Goal: Task Accomplishment & Management: Use online tool/utility

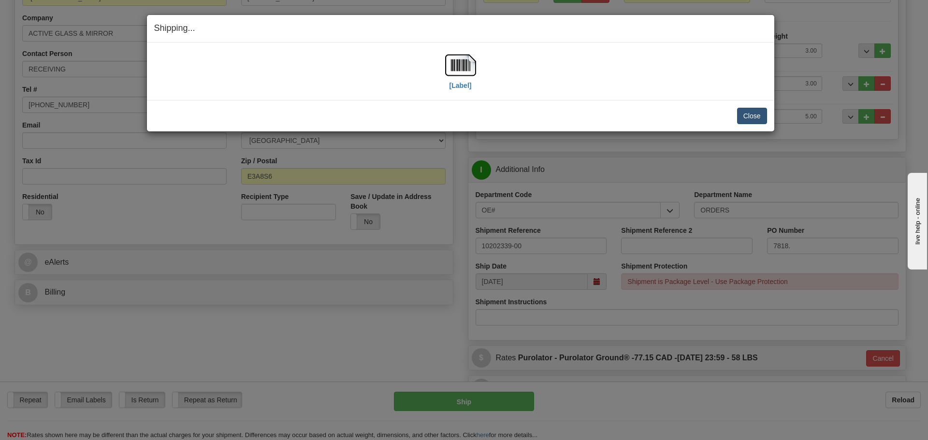
scroll to position [154, 0]
click at [750, 115] on button "Close" at bounding box center [752, 116] width 30 height 16
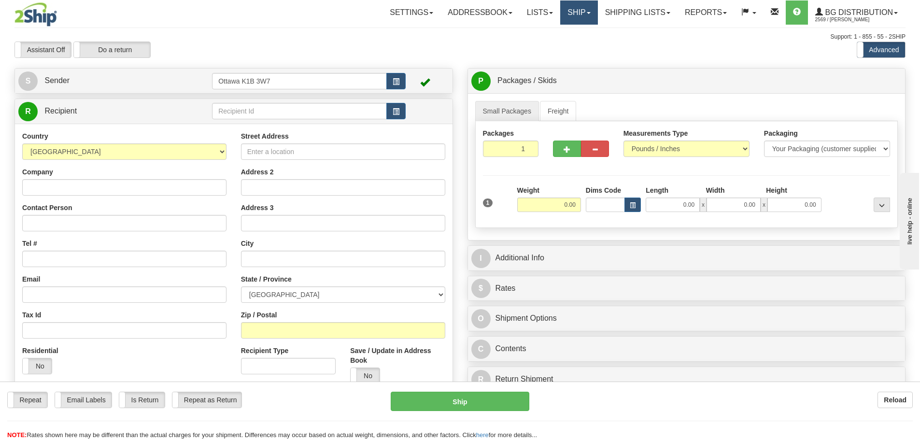
click at [573, 19] on link "Ship" at bounding box center [579, 12] width 37 height 24
click at [572, 30] on link "Ship Screen" at bounding box center [559, 34] width 76 height 13
click at [308, 108] on input "text" at bounding box center [299, 111] width 175 height 16
type input "60175"
click at [460, 50] on div "Assistant On Assistant Off Do a return Do a return Previous Next Standard Advan…" at bounding box center [460, 50] width 906 height 16
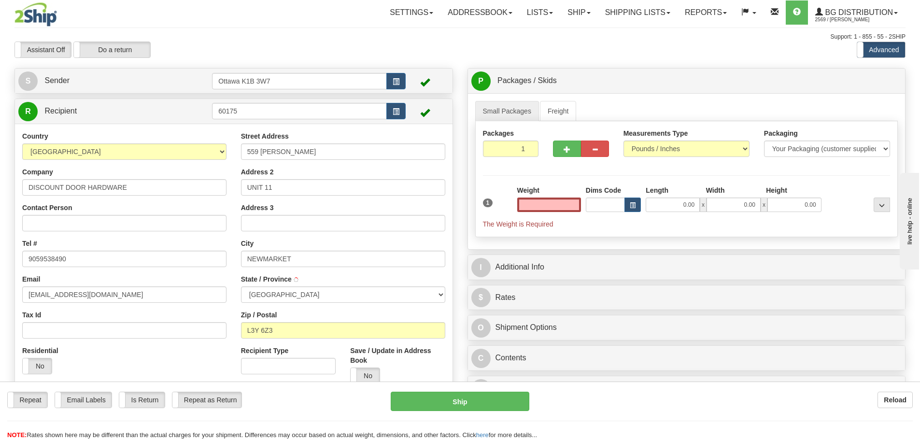
type input "0.00"
click at [541, 199] on input "0.00" at bounding box center [549, 205] width 64 height 14
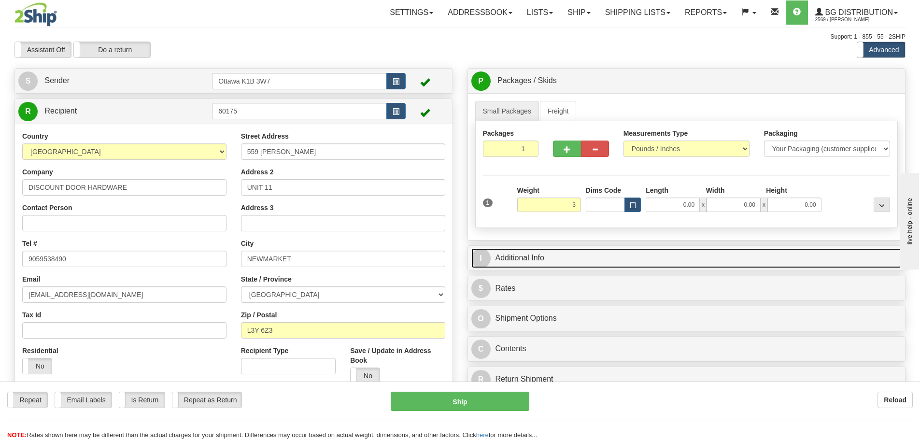
type input "3.00"
click at [634, 260] on link "I Additional Info" at bounding box center [687, 258] width 431 height 20
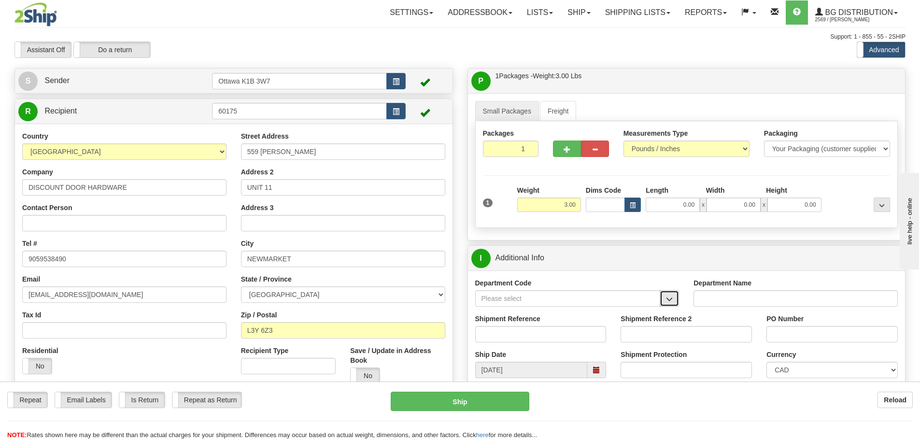
click at [675, 301] on button "button" at bounding box center [669, 298] width 19 height 16
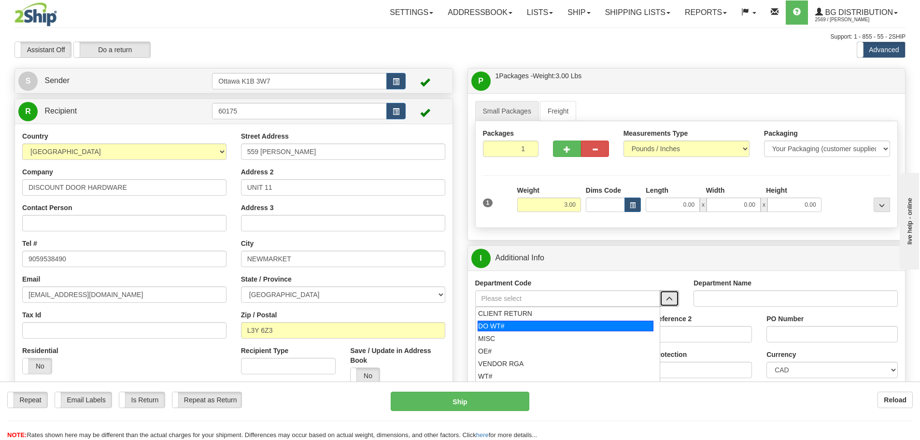
click at [573, 325] on div "DO WT#" at bounding box center [566, 326] width 176 height 11
type input "DO WT#"
type input "DIRECT ORDERS"
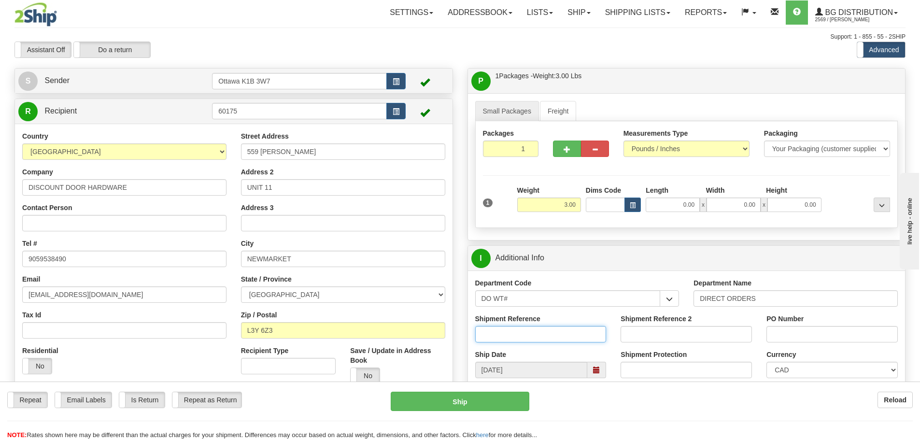
click at [566, 335] on input "Shipment Reference" at bounding box center [540, 334] width 131 height 16
type input "2"
type input "164849-00"
click at [811, 343] on div "PO Number" at bounding box center [833, 332] width 146 height 36
click at [798, 330] on input "PO Number" at bounding box center [832, 334] width 131 height 16
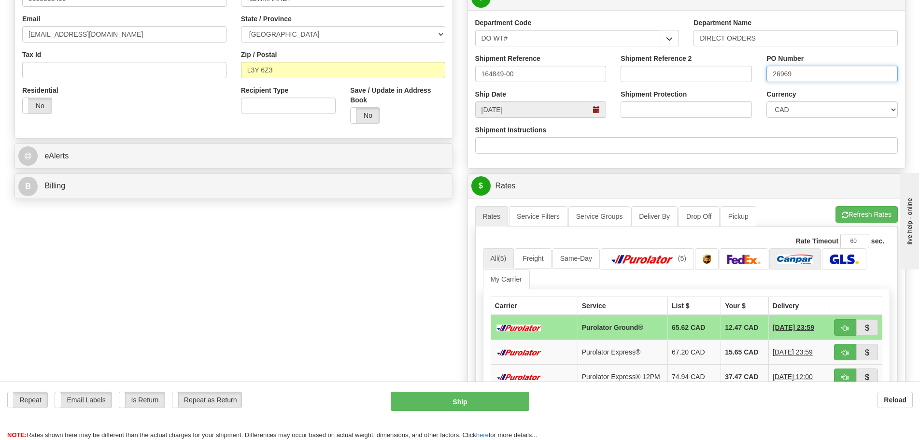
scroll to position [290, 0]
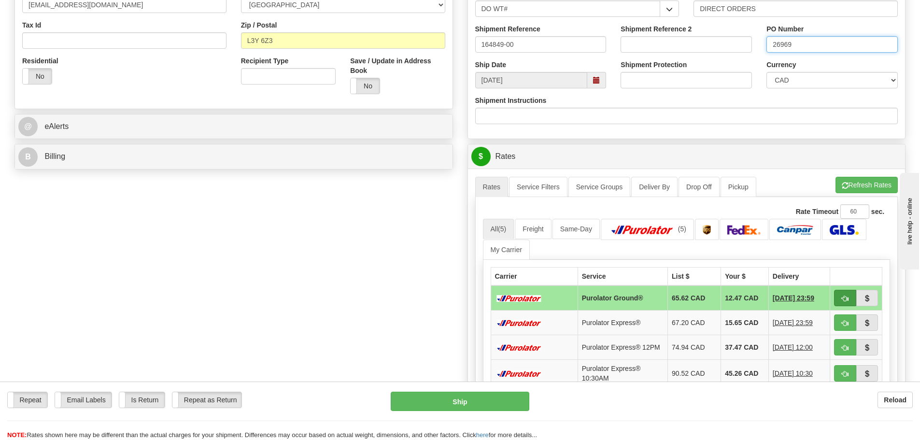
type input "26969"
click at [839, 300] on button "button" at bounding box center [845, 298] width 22 height 16
type input "260"
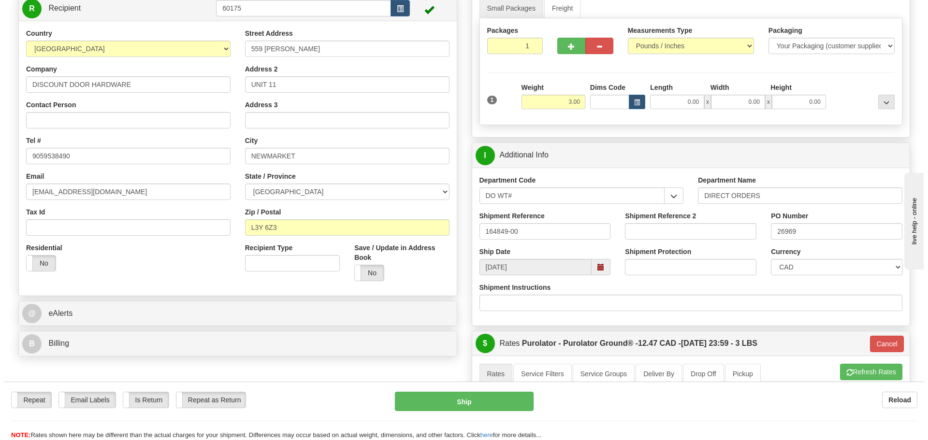
scroll to position [97, 0]
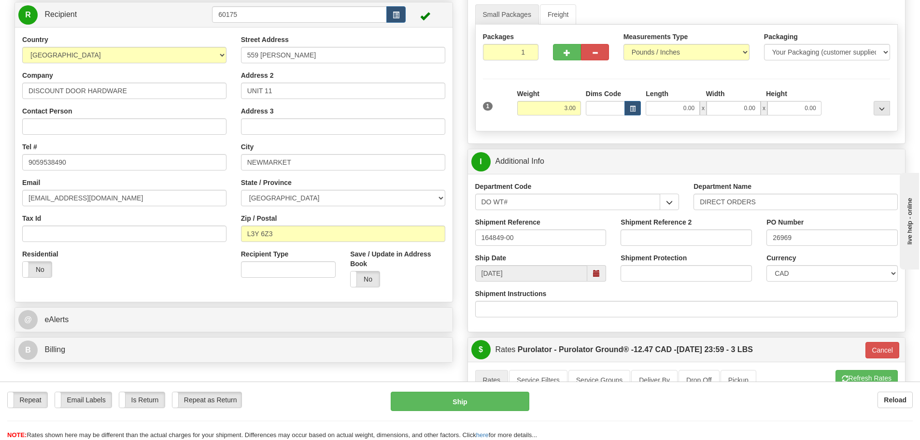
click at [511, 391] on div "Repeat Repeat Email Labels Email Labels Edit Is Return Is Return Repeat as Retu…" at bounding box center [460, 411] width 920 height 58
click at [503, 399] on button "Ship" at bounding box center [460, 401] width 139 height 19
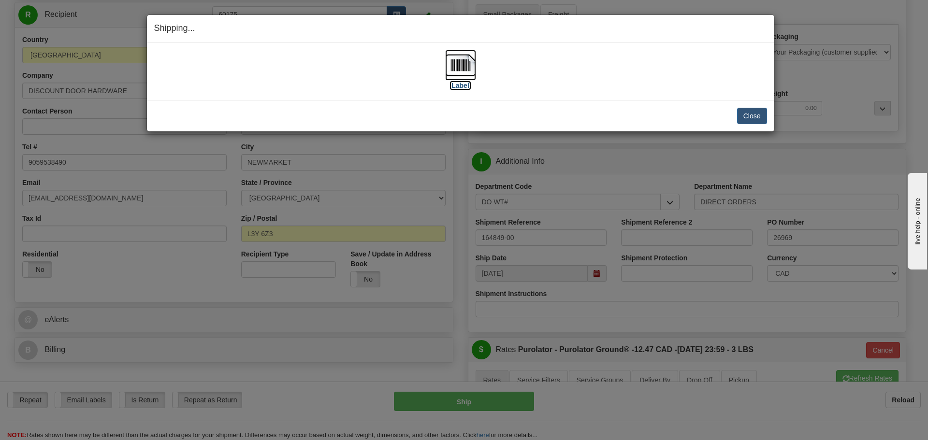
click at [465, 82] on label "[Label]" at bounding box center [460, 86] width 22 height 10
click at [748, 112] on button "Close" at bounding box center [752, 116] width 30 height 16
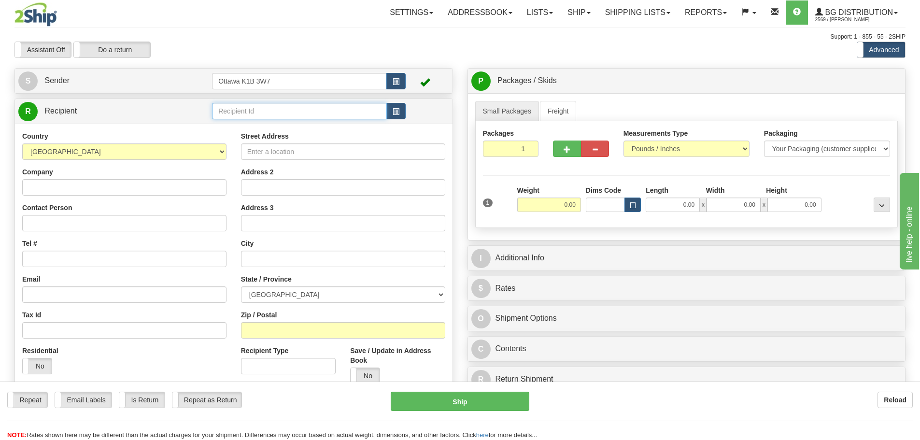
click at [279, 114] on input "text" at bounding box center [299, 111] width 175 height 16
type input "910930"
click at [457, 55] on div "Assistant On Assistant Off Do a return Do a return Previous Next Standard Advan…" at bounding box center [460, 50] width 906 height 16
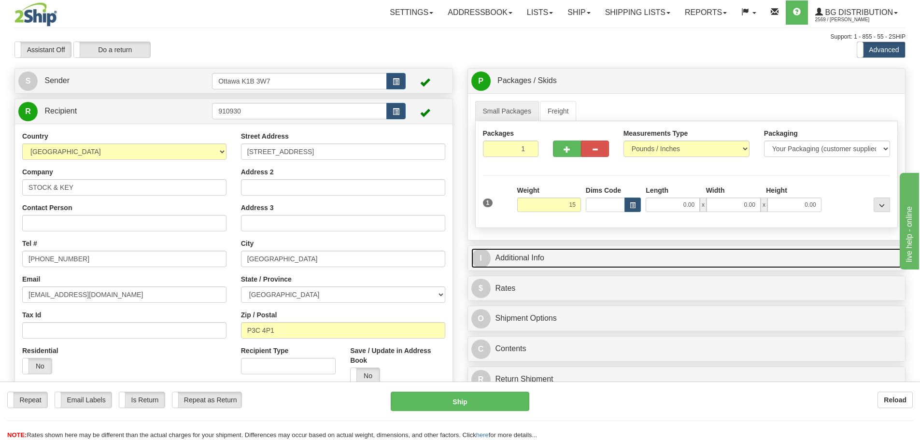
type input "15.00"
click at [627, 252] on link "I Additional Info" at bounding box center [687, 258] width 431 height 20
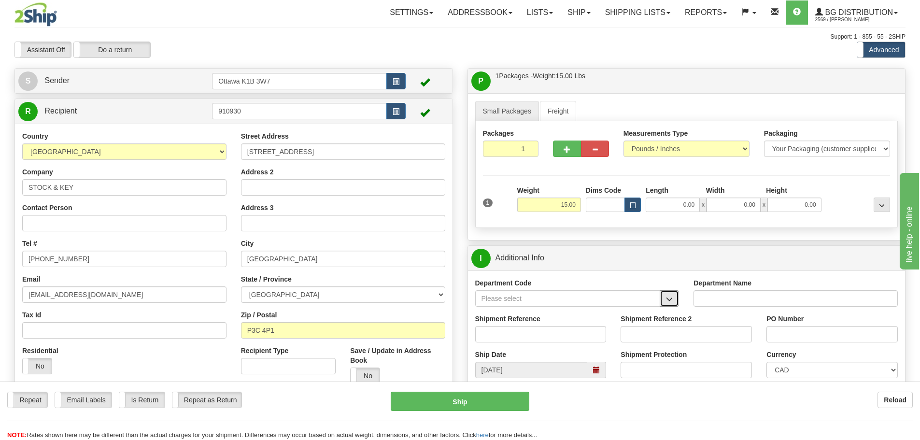
click at [666, 296] on span "button" at bounding box center [669, 299] width 7 height 6
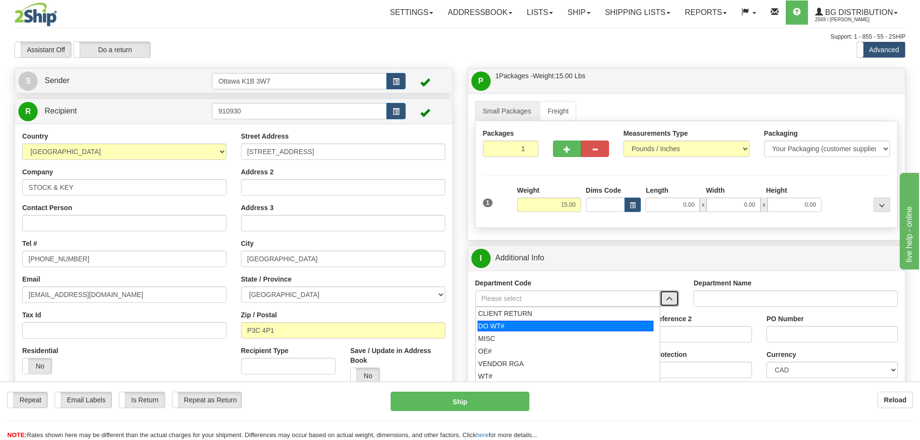
click at [553, 329] on div "DO WT#" at bounding box center [566, 326] width 176 height 11
type input "DO WT#"
type input "DIRECT ORDERS"
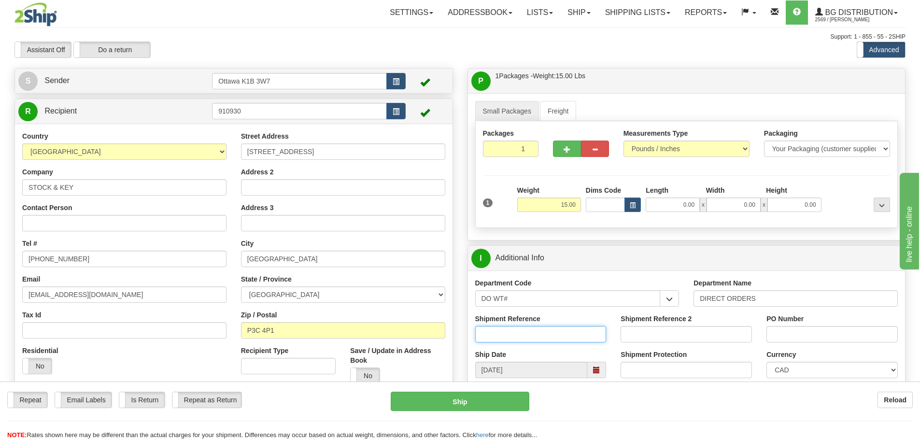
click at [553, 329] on input "Shipment Reference" at bounding box center [540, 334] width 131 height 16
type input "164779-00"
click at [817, 331] on input "PO Number" at bounding box center [832, 334] width 131 height 16
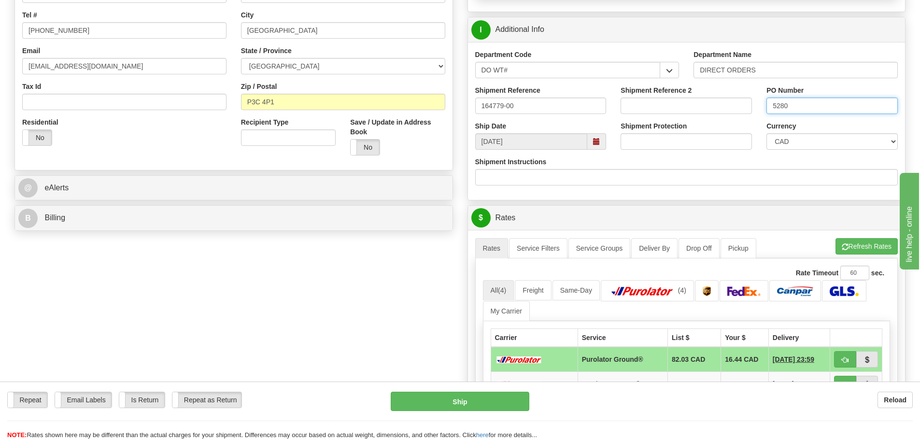
scroll to position [242, 0]
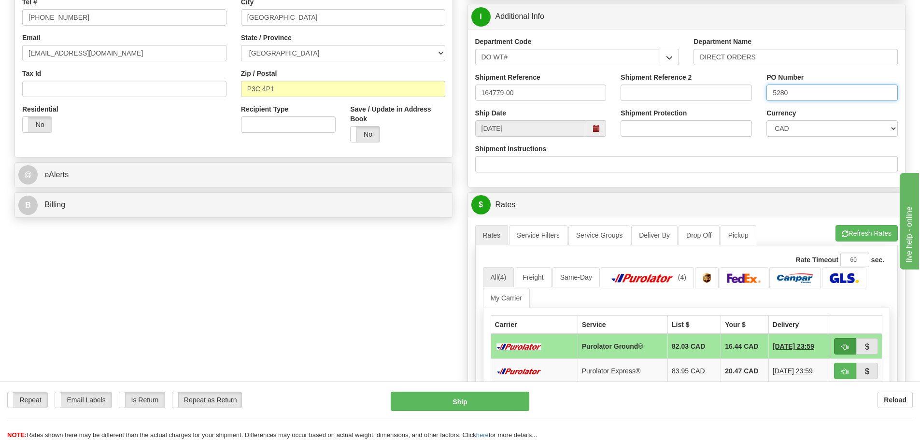
type input "5280"
click at [843, 344] on span "button" at bounding box center [845, 347] width 7 height 6
type input "260"
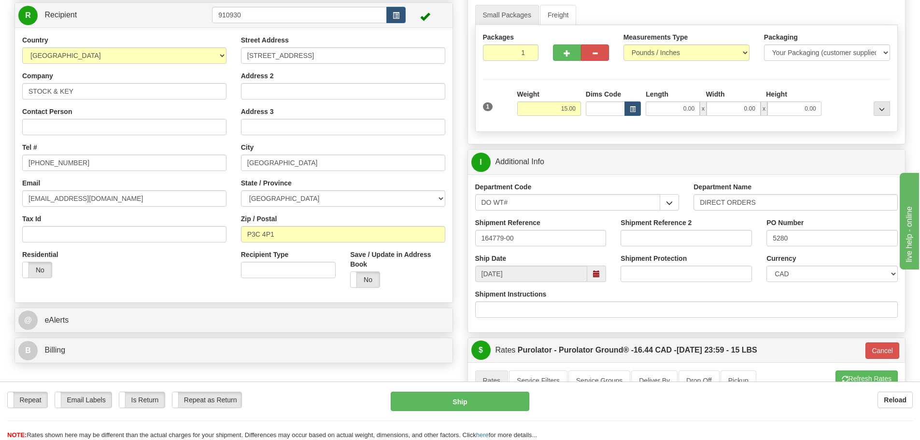
scroll to position [97, 0]
click at [664, 108] on input "0.00" at bounding box center [673, 108] width 54 height 14
type input "51.00"
click at [459, 202] on div "Create a label for the return Create Pickup Without Label [STREET_ADDRESS]" at bounding box center [233, 169] width 453 height 396
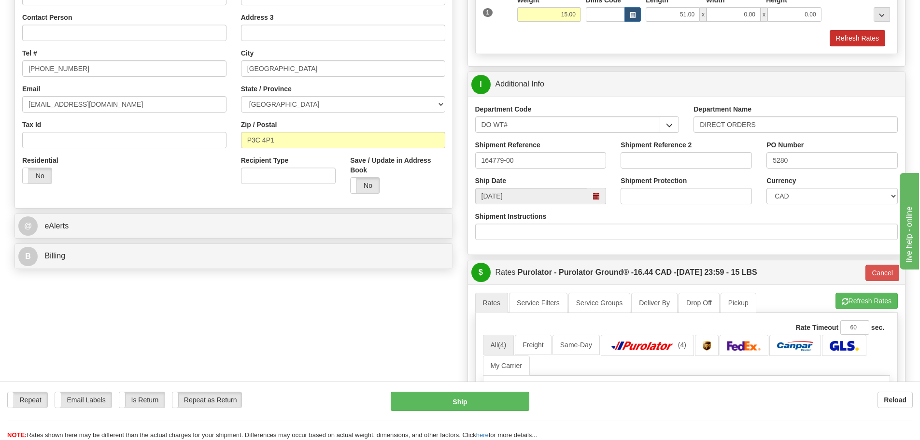
scroll to position [145, 0]
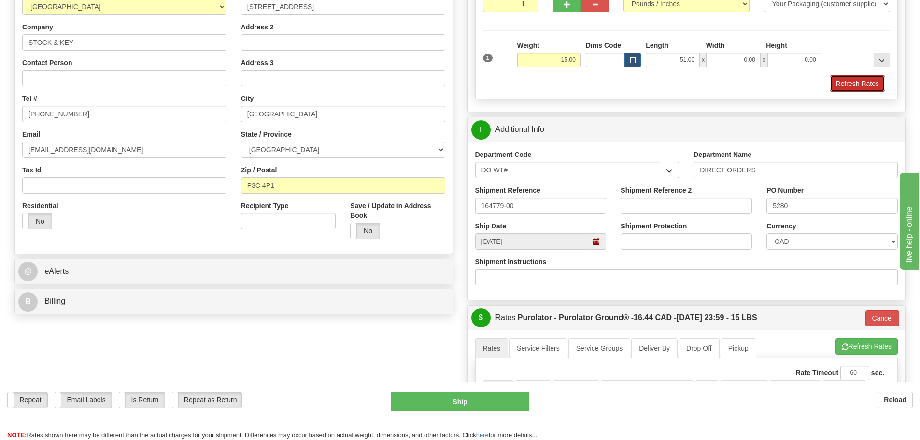
click at [847, 83] on button "Refresh Rates" at bounding box center [858, 83] width 56 height 16
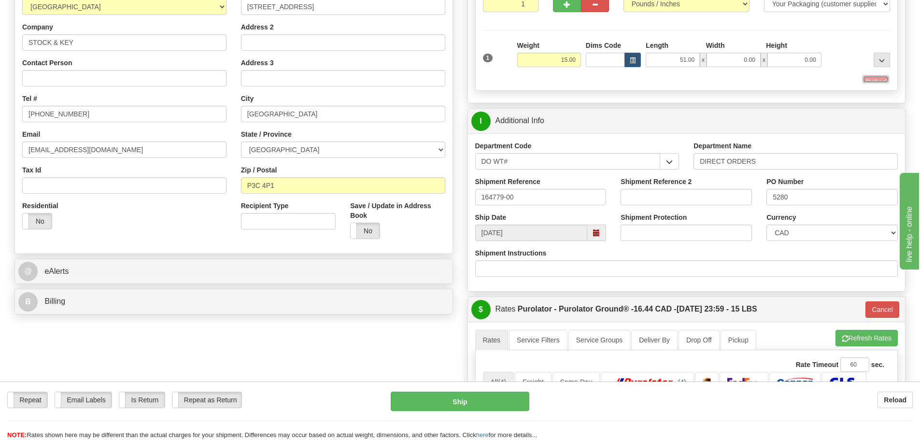
type input "260"
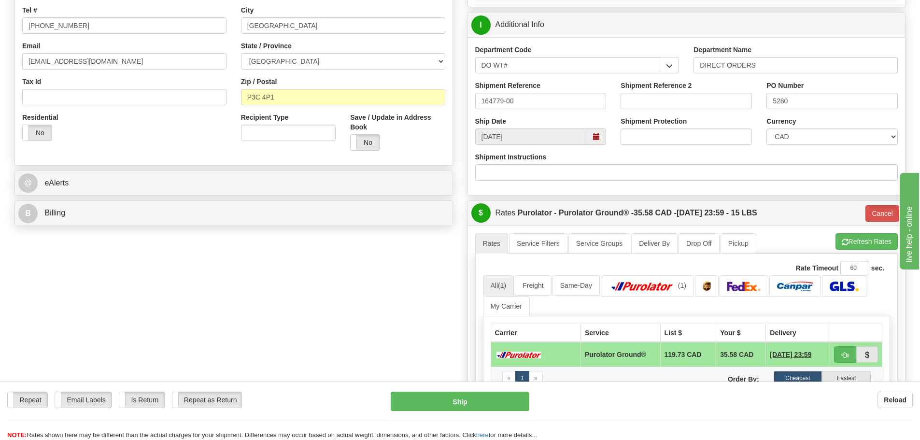
scroll to position [242, 0]
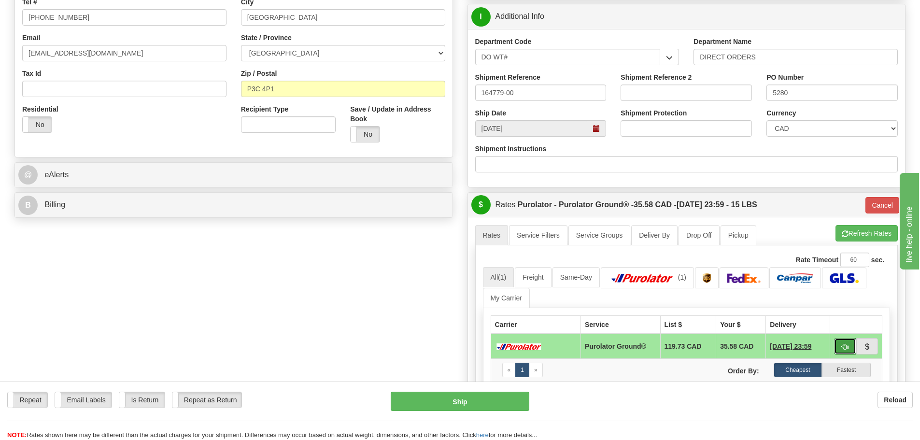
click at [845, 347] on span "button" at bounding box center [845, 347] width 7 height 6
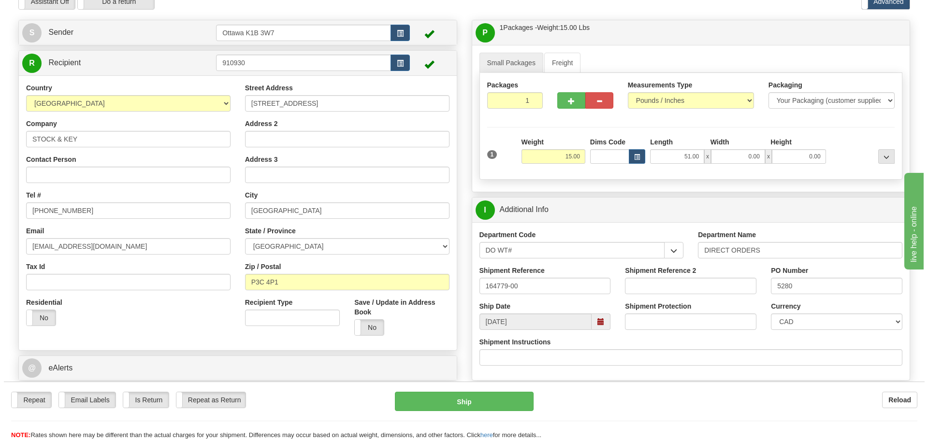
scroll to position [97, 0]
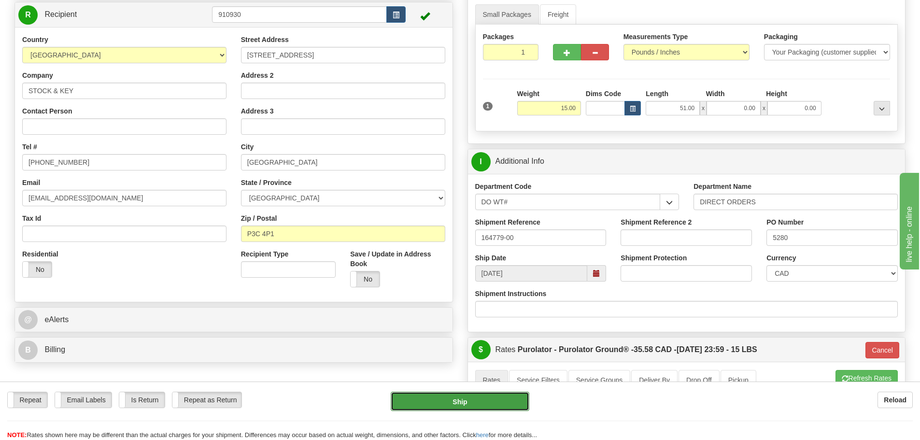
click at [483, 407] on button "Ship" at bounding box center [460, 401] width 139 height 19
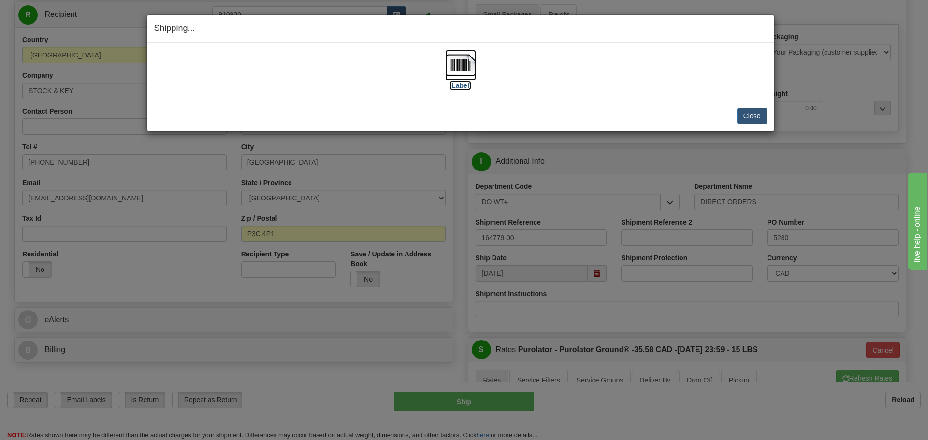
click at [465, 82] on label "[Label]" at bounding box center [460, 86] width 22 height 10
